Goal: Information Seeking & Learning: Learn about a topic

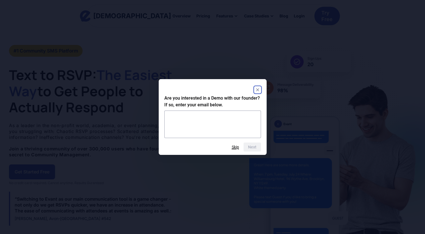
click at [234, 146] on button "Skip" at bounding box center [235, 147] width 7 height 4
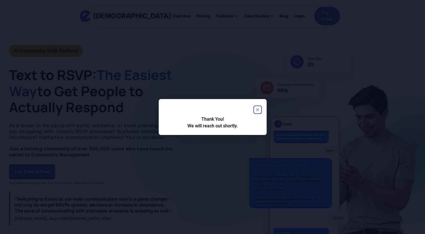
click at [258, 111] on rect "Close" at bounding box center [257, 109] width 7 height 7
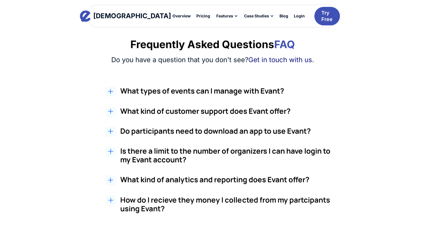
scroll to position [926, 0]
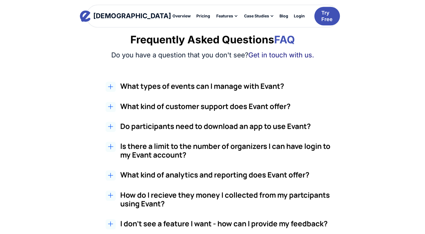
click at [110, 148] on icon at bounding box center [110, 146] width 5 height 5
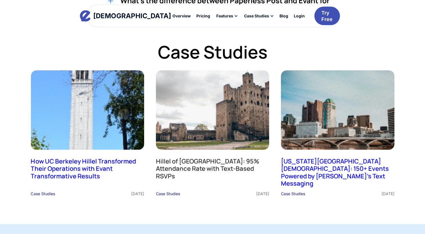
scroll to position [1407, 0]
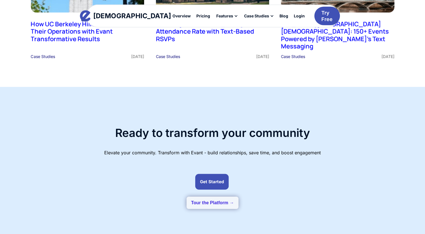
click at [193, 197] on button "Tour the Platform →" at bounding box center [213, 203] width 52 height 12
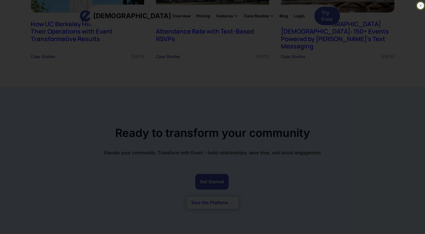
click at [423, 4] on icon at bounding box center [421, 6] width 6 height 6
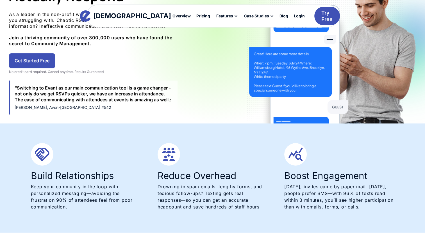
scroll to position [0, 0]
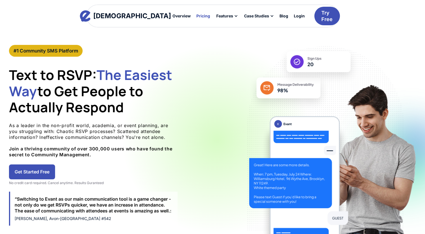
click at [196, 14] on div "Pricing" at bounding box center [203, 16] width 14 height 4
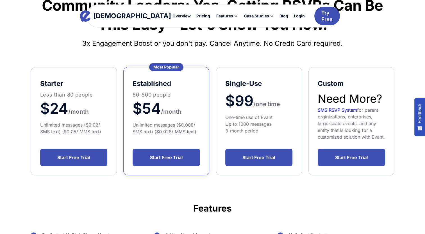
scroll to position [46, 0]
